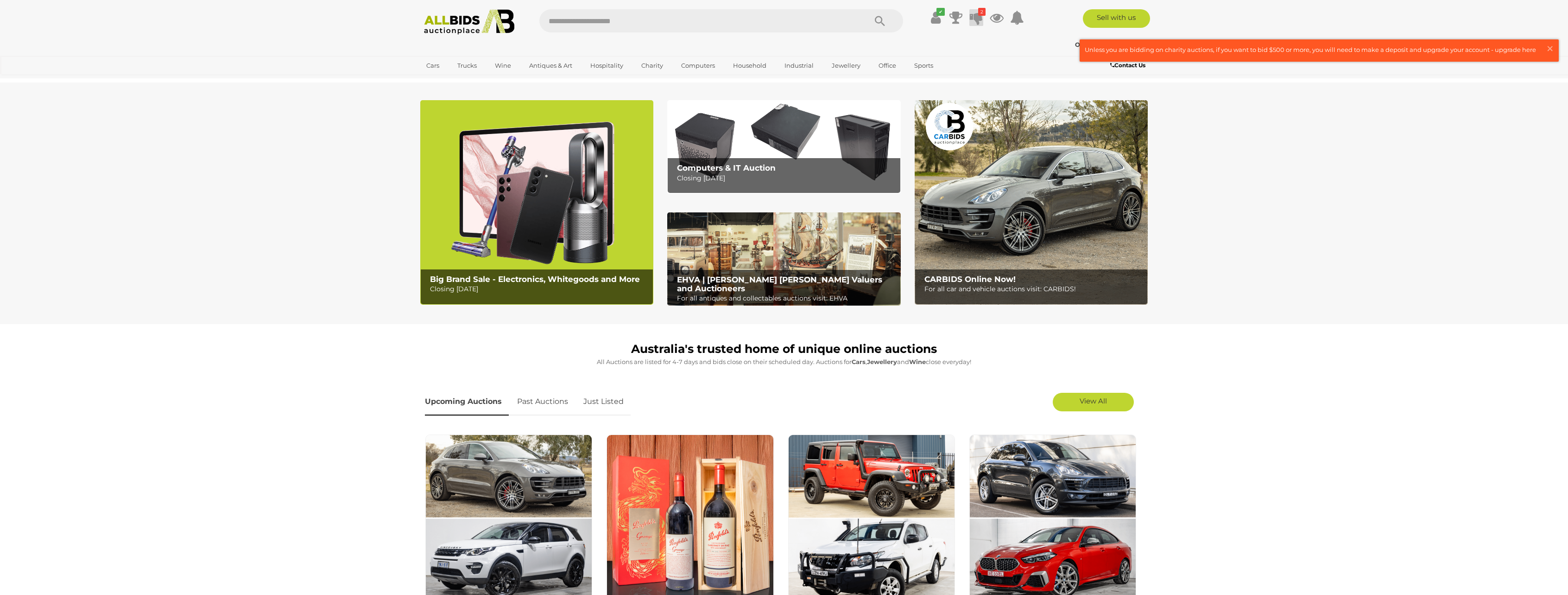
click at [980, 16] on icon at bounding box center [976, 17] width 13 height 16
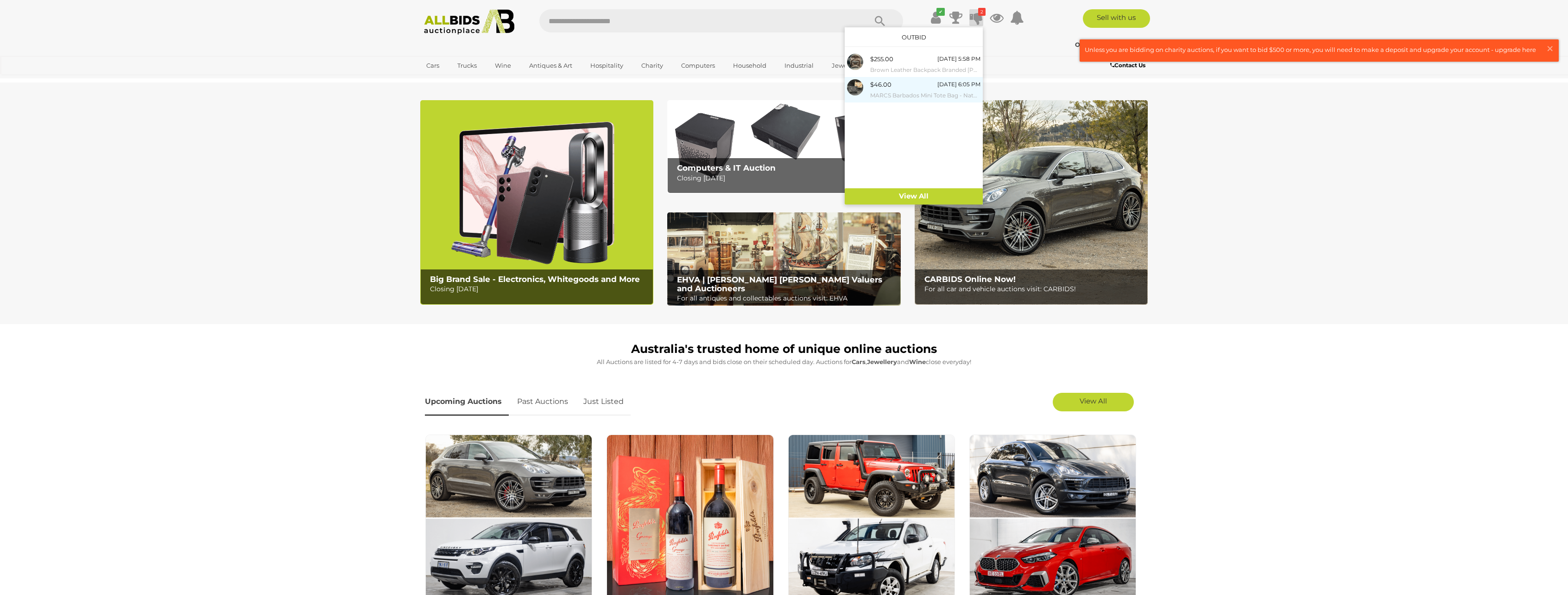
click at [899, 89] on div "$46.00 Tuesday 6:05 PM MARCS Barbados Mini Tote Bag - Natural & Black" at bounding box center [925, 90] width 110 height 21
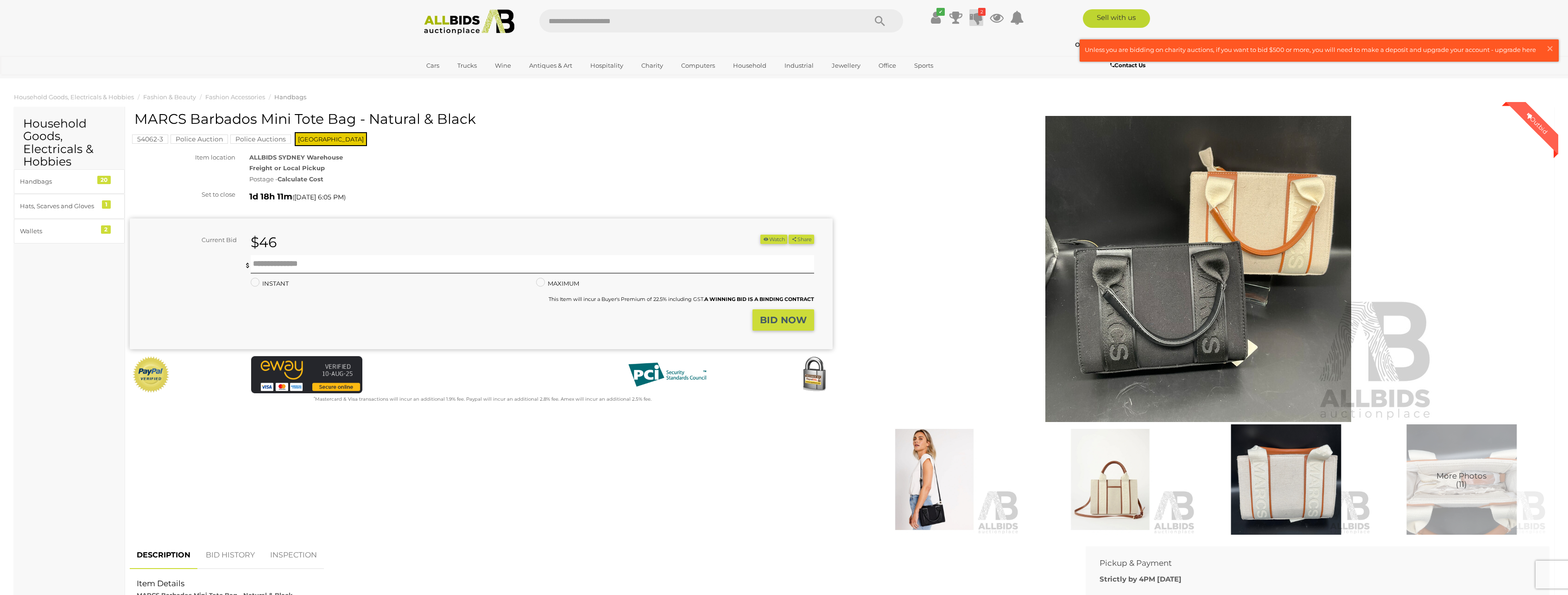
click at [975, 18] on icon at bounding box center [976, 17] width 13 height 16
click at [925, 58] on div "$255.00 Tuesday 5:58 PM Brown Leather Backpack Branded Louis Vuitton" at bounding box center [925, 64] width 110 height 21
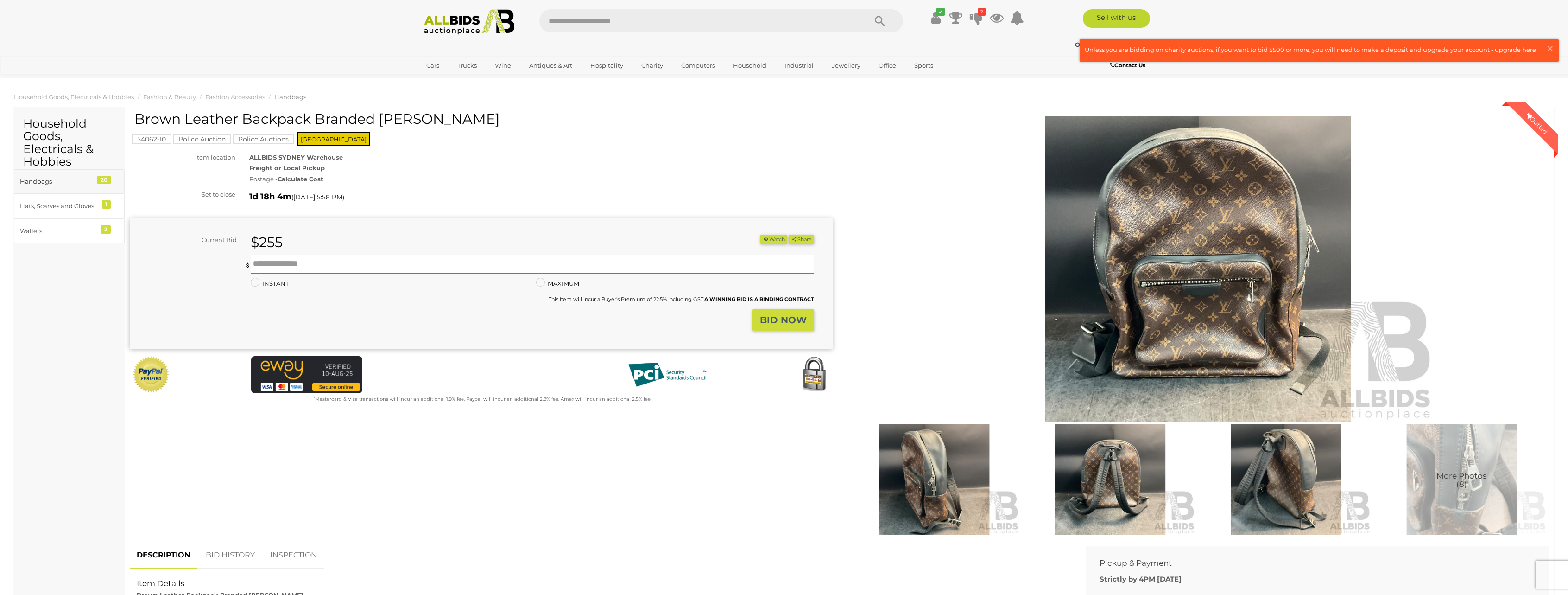
click at [68, 182] on div "Handbags" at bounding box center [58, 181] width 77 height 11
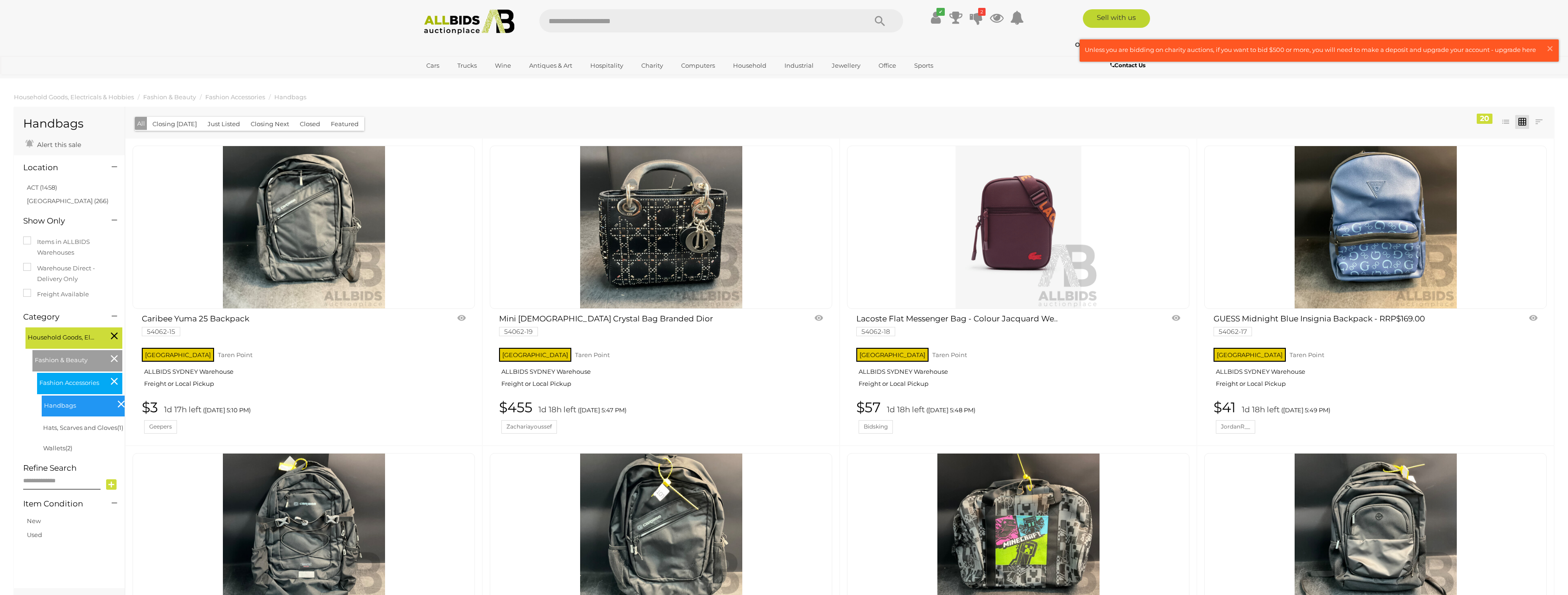
click at [668, 21] on input "text" at bounding box center [698, 21] width 318 height 23
type input "*******"
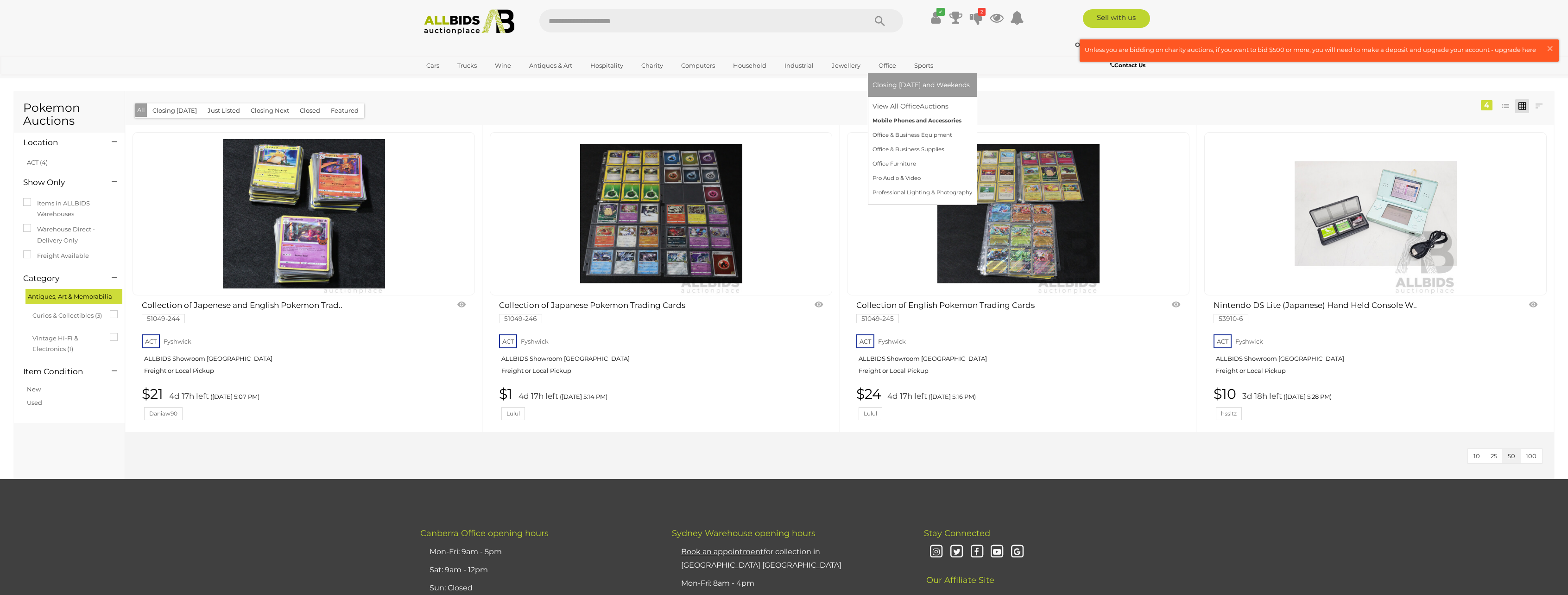
click at [884, 121] on link "Mobile Phones and Accessories" at bounding box center [922, 121] width 100 height 15
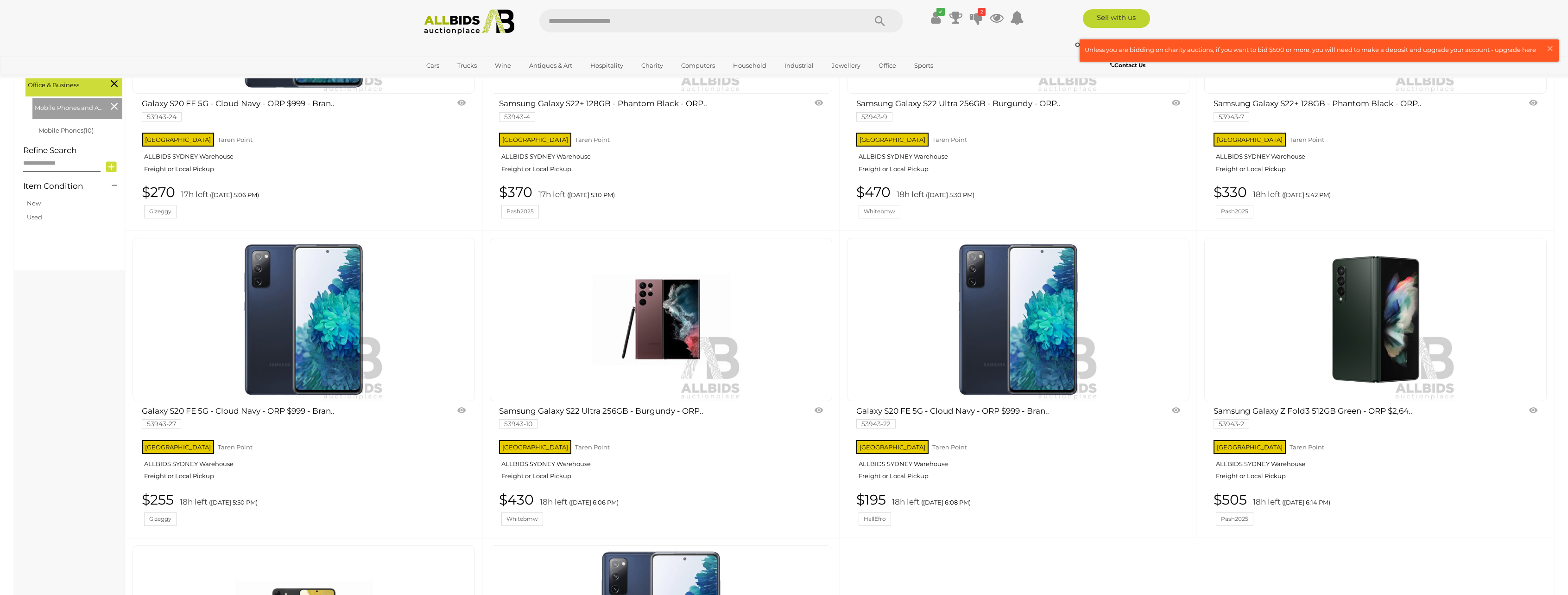
scroll to position [278, 0]
click at [699, 319] on img at bounding box center [661, 319] width 162 height 162
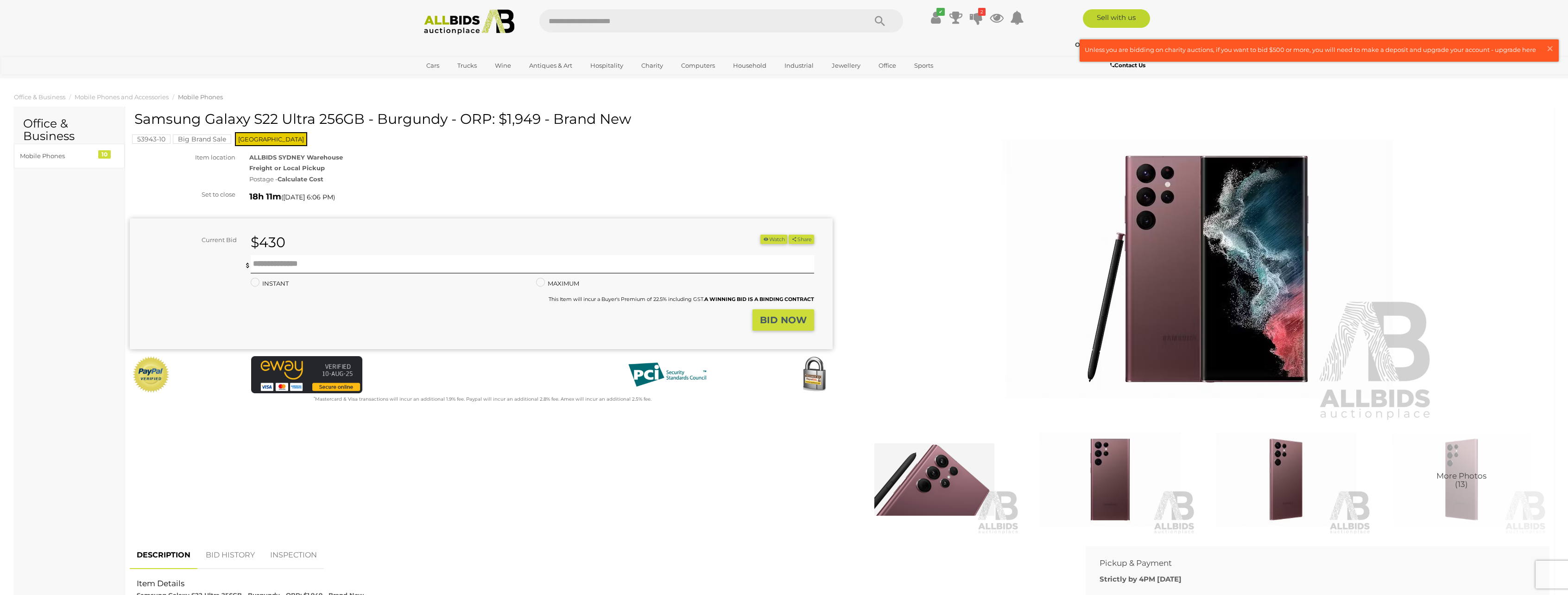
click at [1284, 481] on img at bounding box center [1286, 479] width 171 height 110
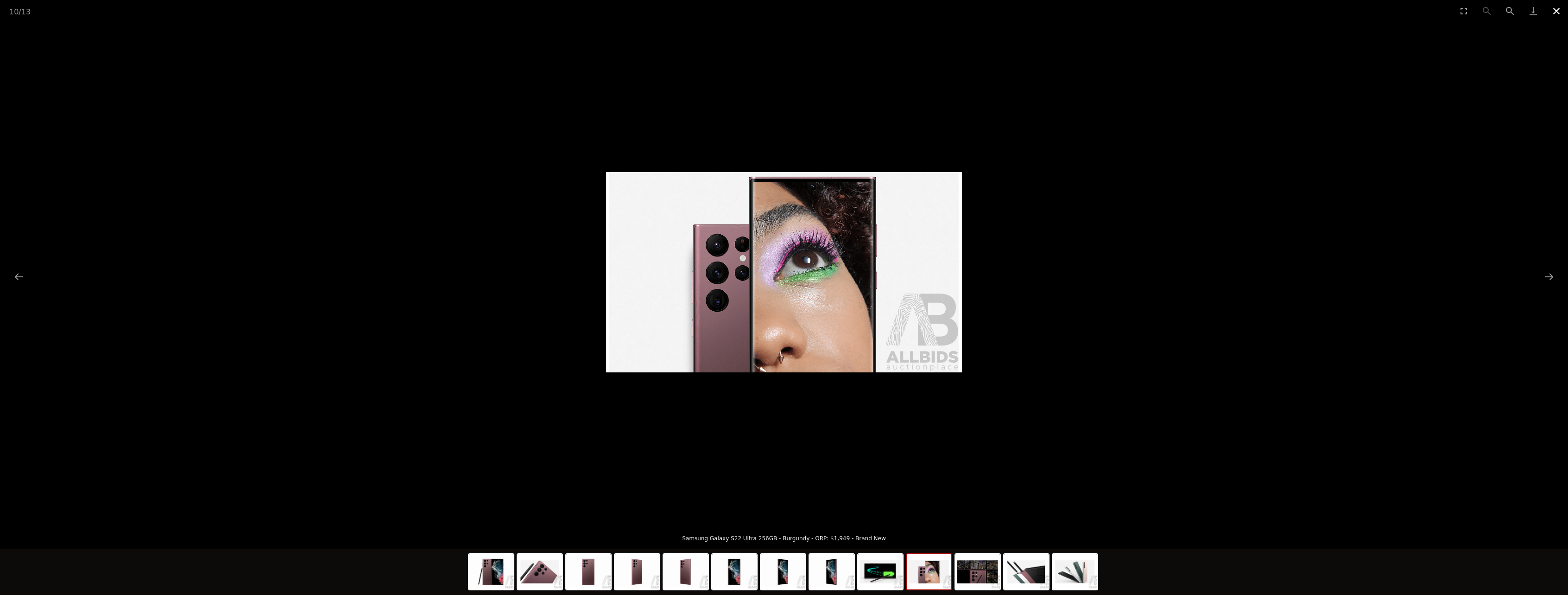
click at [1555, 9] on button "Close gallery" at bounding box center [1556, 11] width 23 height 22
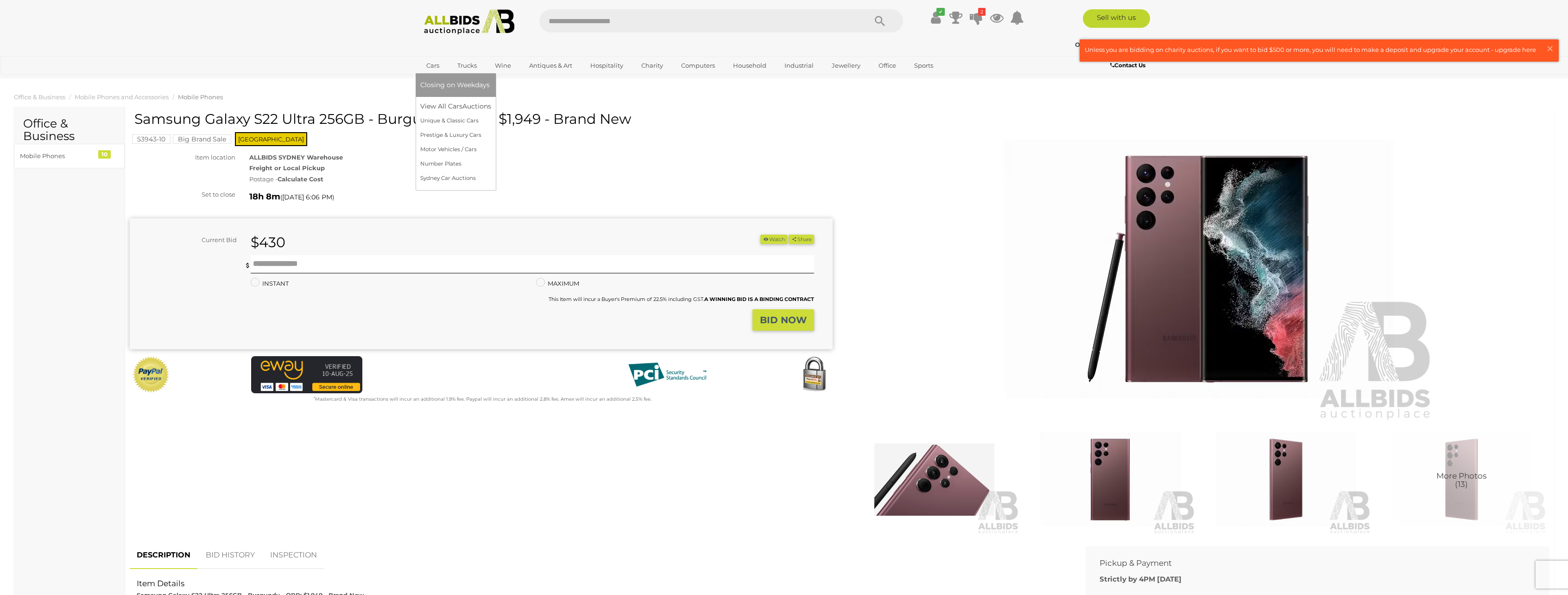
click at [432, 67] on link "Cars" at bounding box center [432, 65] width 25 height 15
click at [433, 104] on link "View All Cars Auctions" at bounding box center [457, 107] width 74 height 15
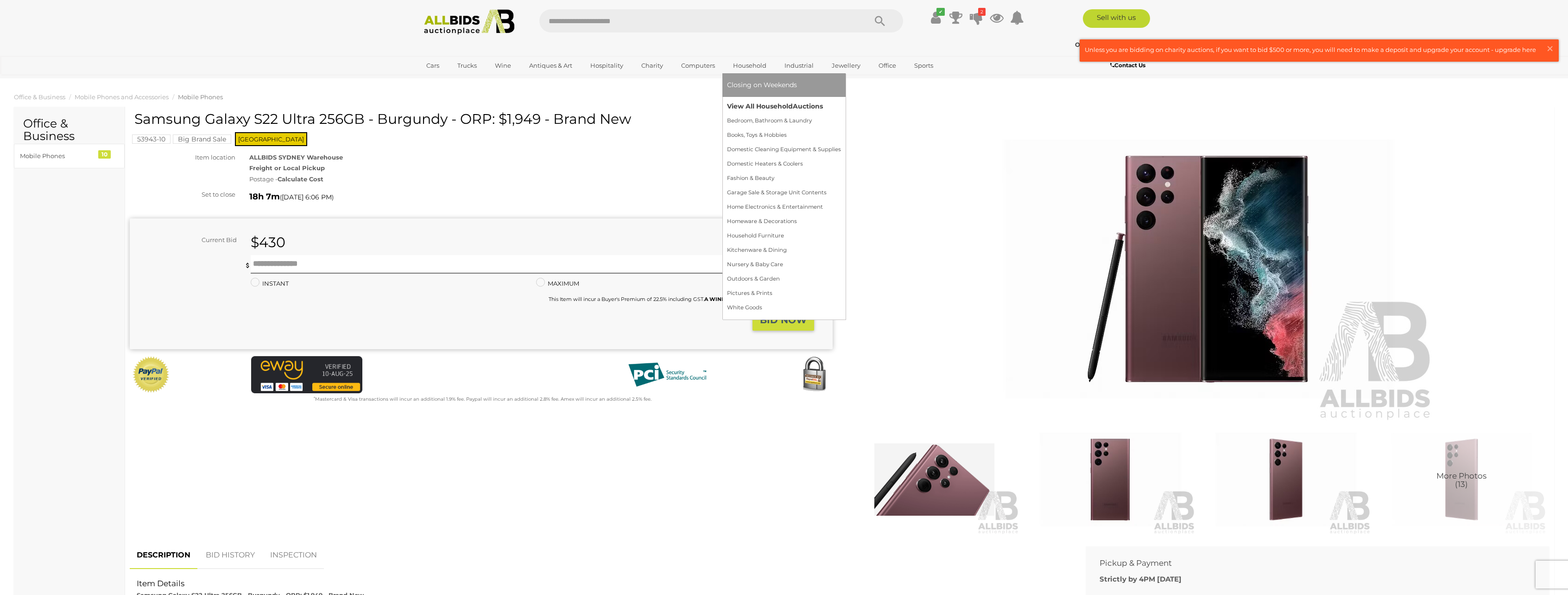
click at [747, 105] on link "View All Household Auctions" at bounding box center [783, 107] width 114 height 15
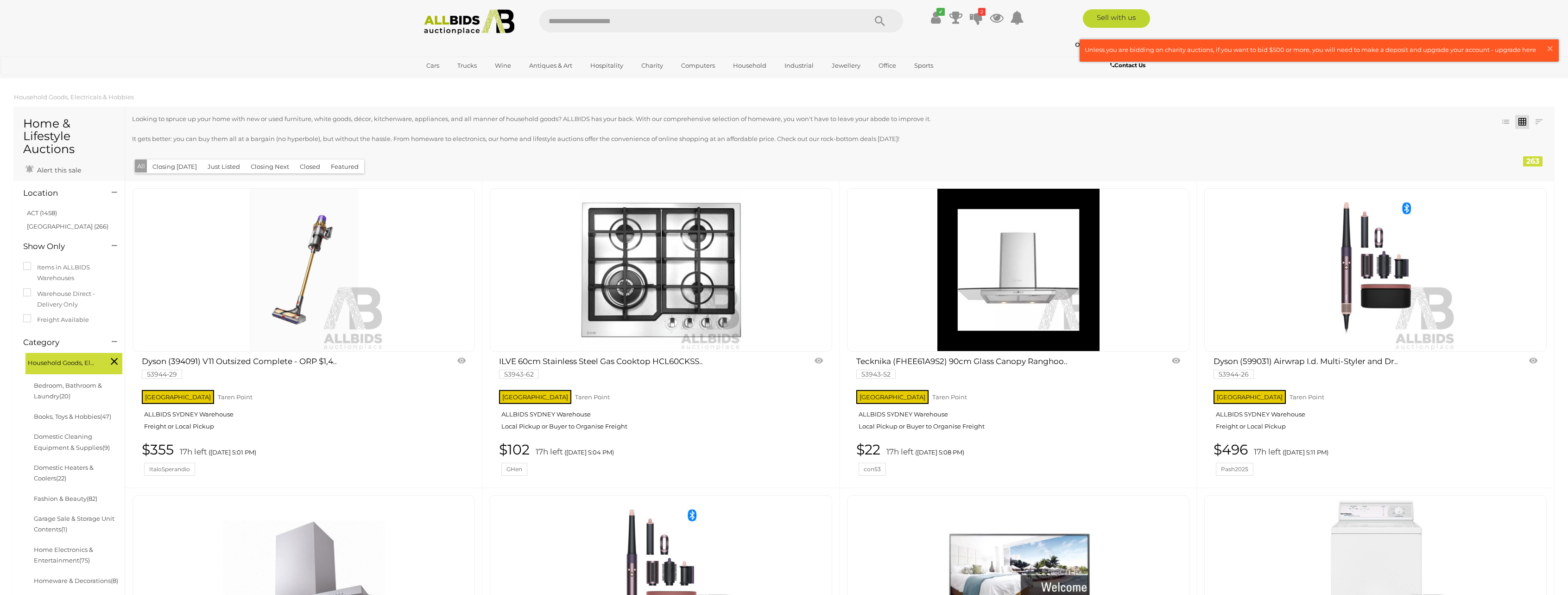
click at [257, 164] on button "Closing Next" at bounding box center [270, 167] width 49 height 15
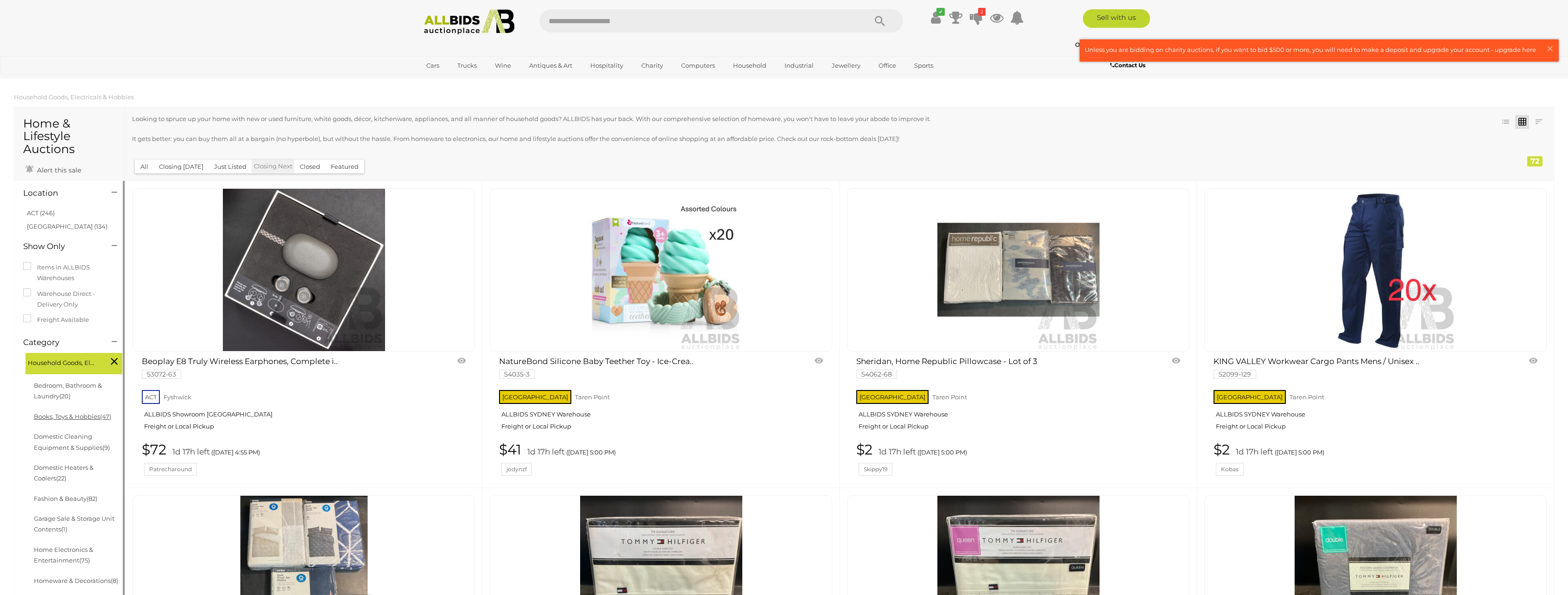
click at [78, 418] on link "Books, Toys & Hobbies (47)" at bounding box center [72, 416] width 77 height 7
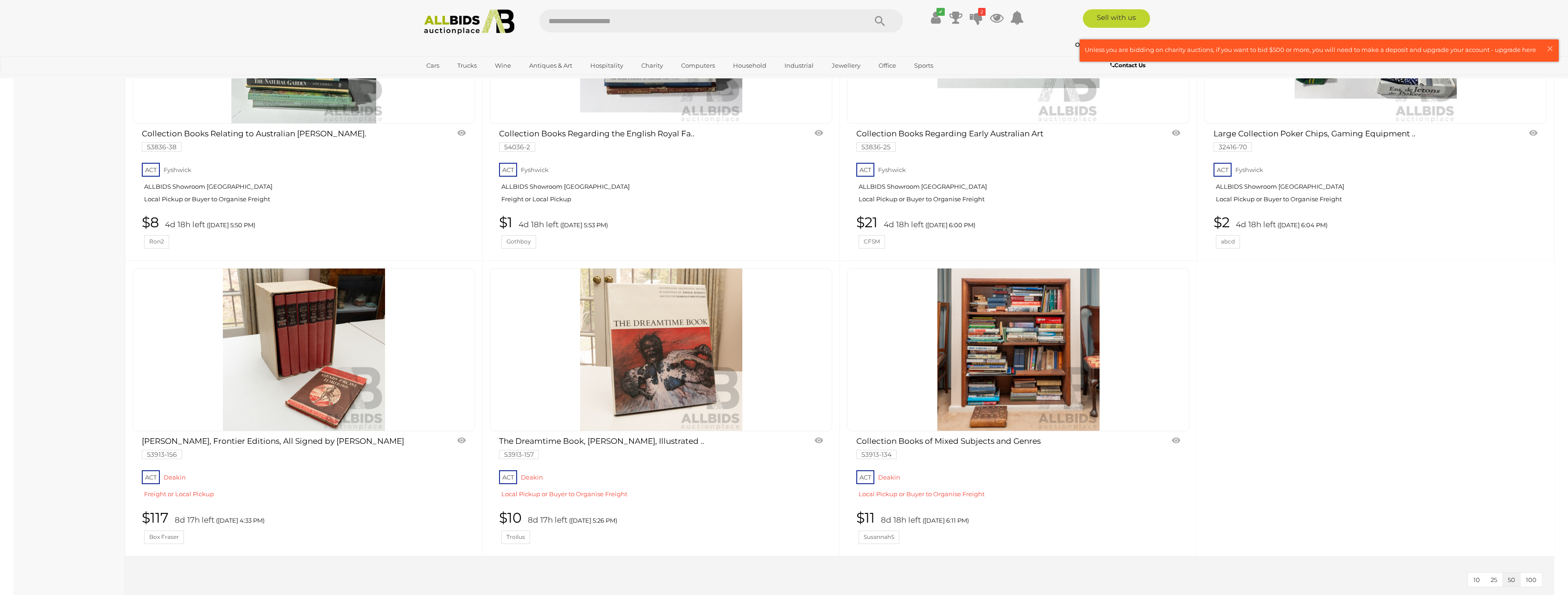
scroll to position [3292, 0]
